Goal: Task Accomplishment & Management: Use online tool/utility

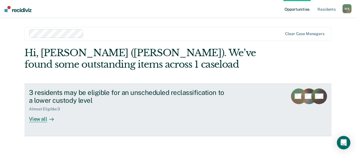
click at [36, 120] on div "View all" at bounding box center [45, 117] width 32 height 11
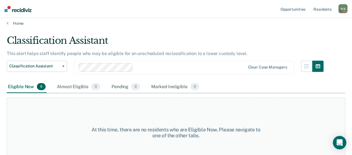
scroll to position [16, 0]
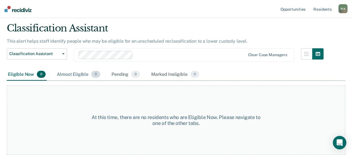
click at [77, 73] on div "Almost Eligible 3" at bounding box center [79, 75] width 46 height 12
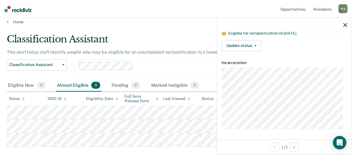
scroll to position [0, 0]
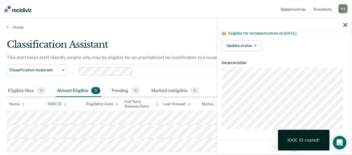
click at [294, 140] on div "IDOC ID copied!" at bounding box center [303, 140] width 32 height 5
